Goal: Navigation & Orientation: Find specific page/section

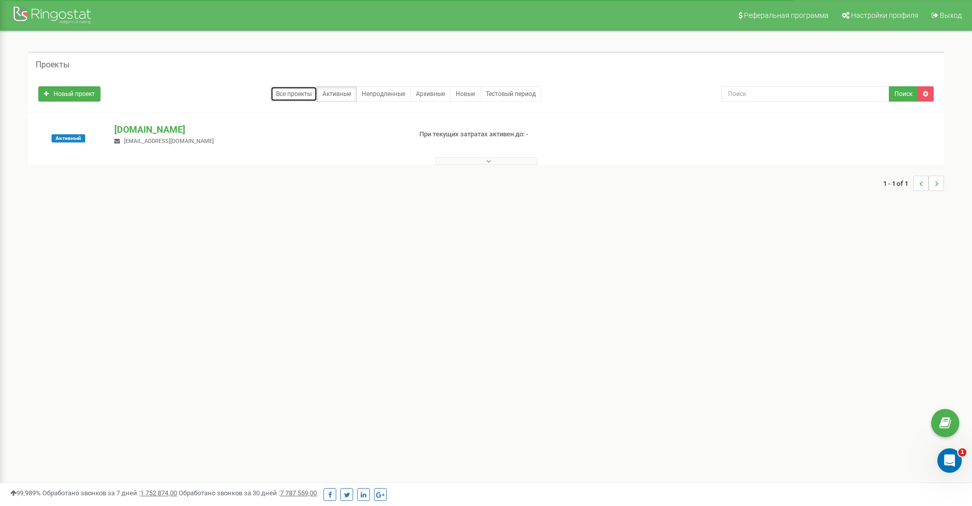
click at [288, 94] on link "Все проекты" at bounding box center [293, 93] width 47 height 15
